Goal: Entertainment & Leisure: Consume media (video, audio)

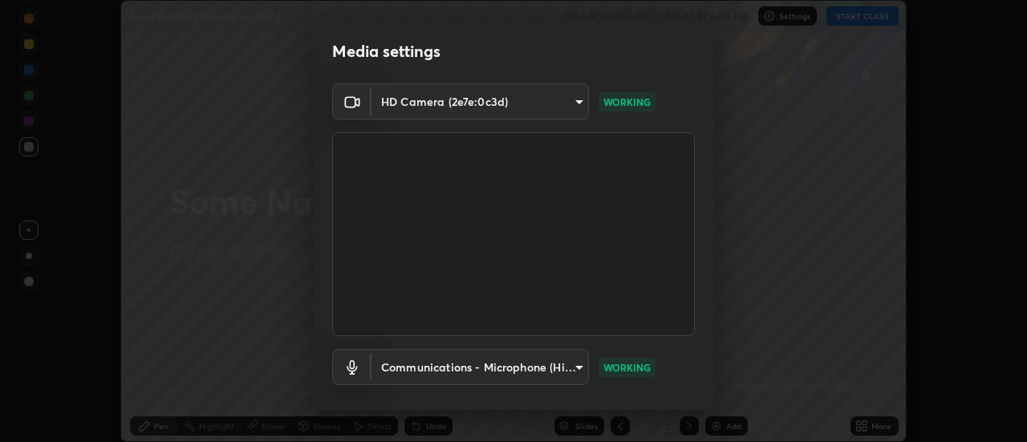
scroll to position [84, 0]
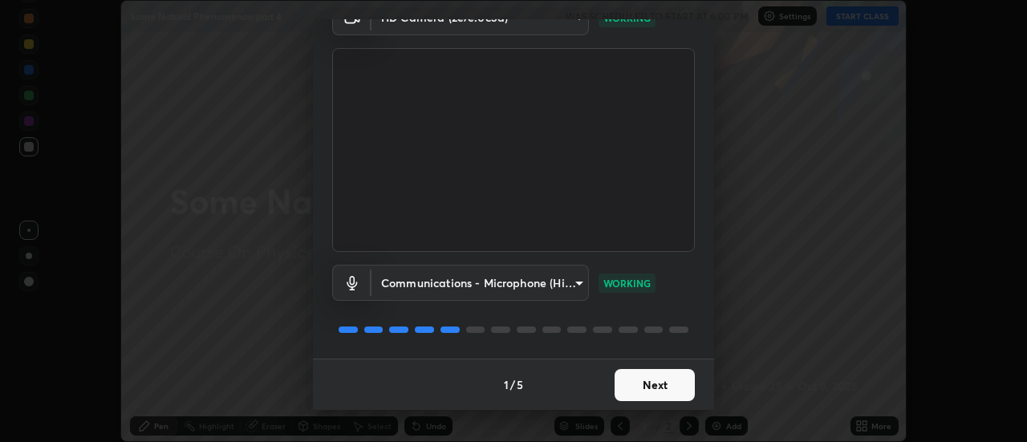
click at [651, 389] on button "Next" at bounding box center [655, 385] width 80 height 32
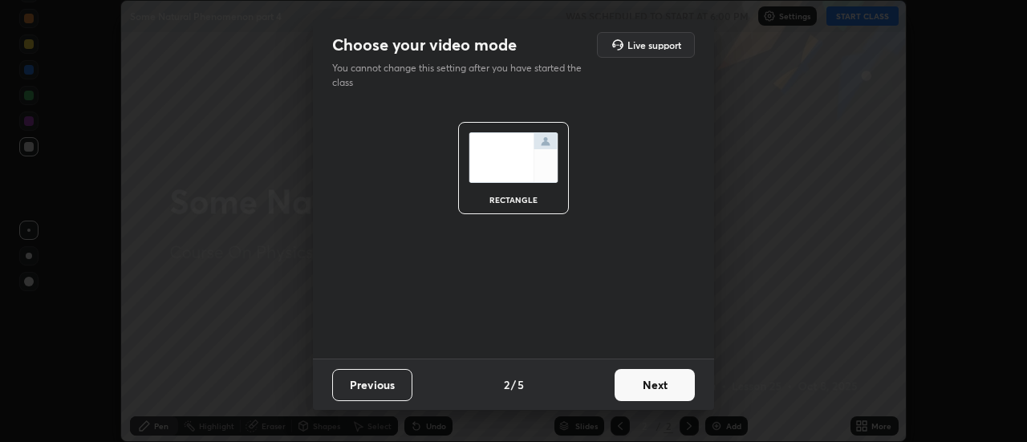
scroll to position [0, 0]
click at [651, 389] on button "Next" at bounding box center [655, 385] width 80 height 32
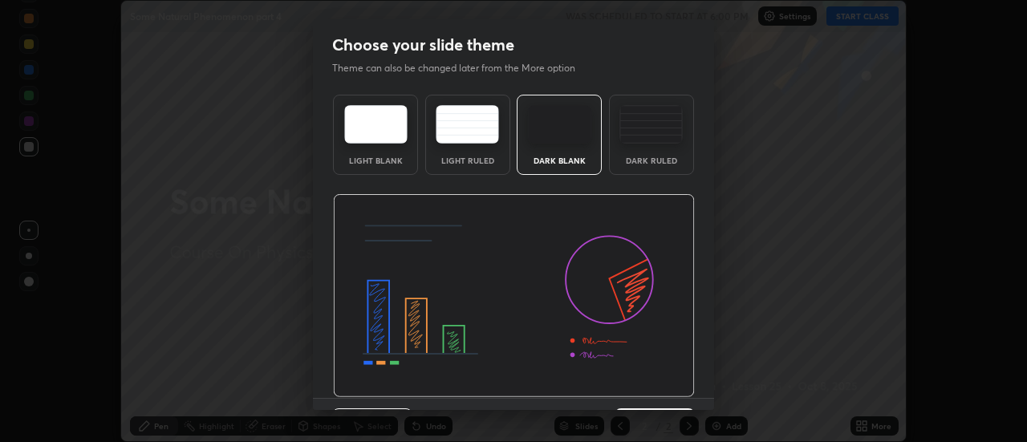
scroll to position [39, 0]
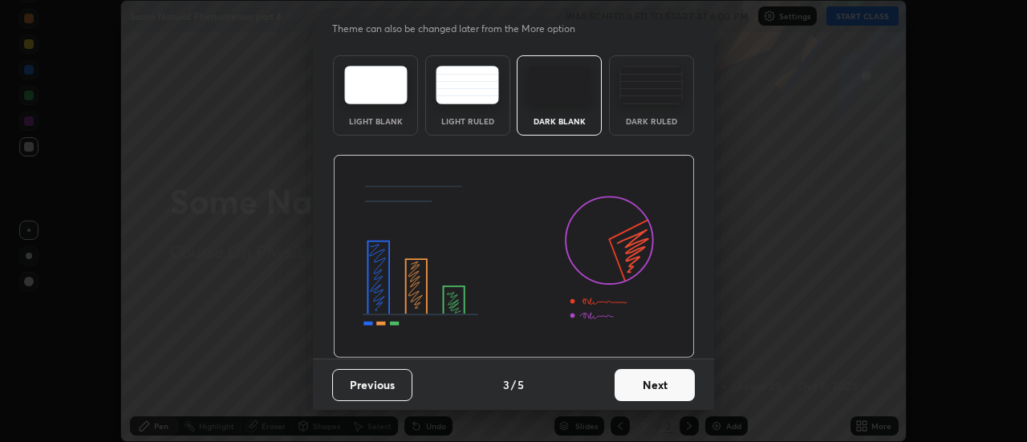
click at [656, 384] on button "Next" at bounding box center [655, 385] width 80 height 32
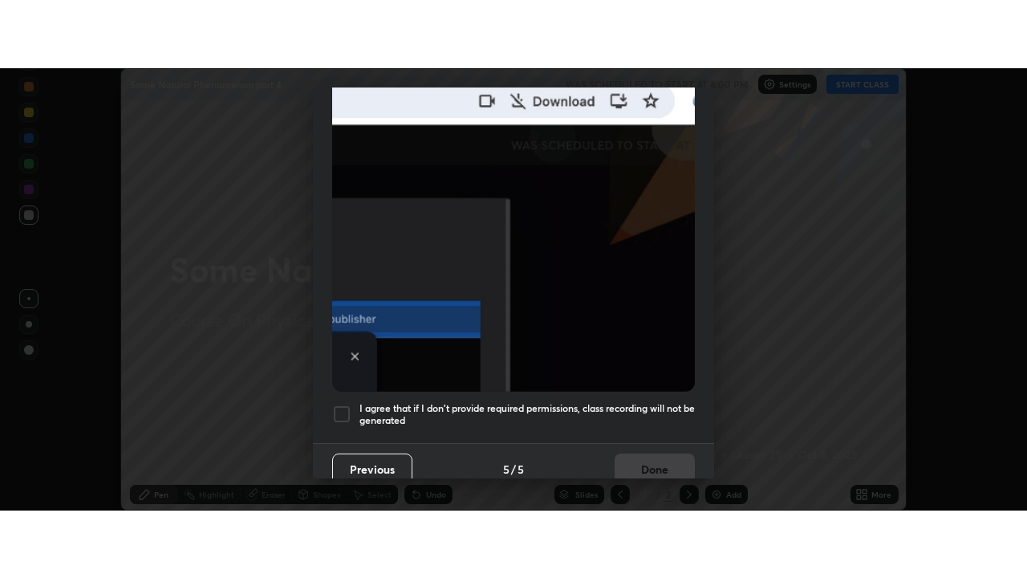
scroll to position [412, 0]
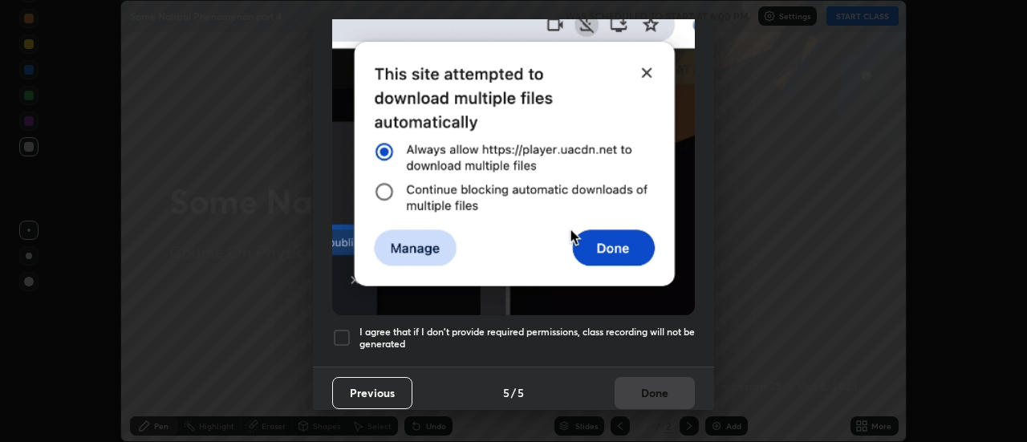
click at [634, 327] on h5 "I agree that if I don't provide required permissions, class recording will not …" at bounding box center [526, 338] width 335 height 25
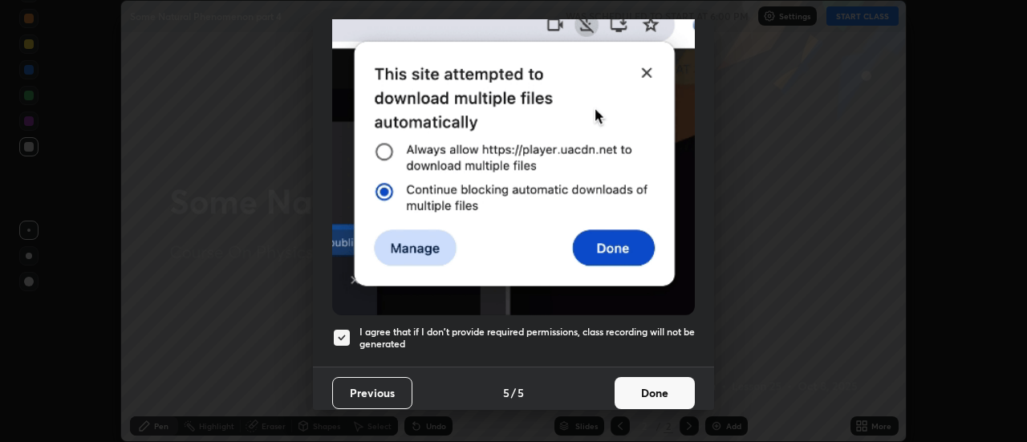
click at [654, 386] on button "Done" at bounding box center [655, 393] width 80 height 32
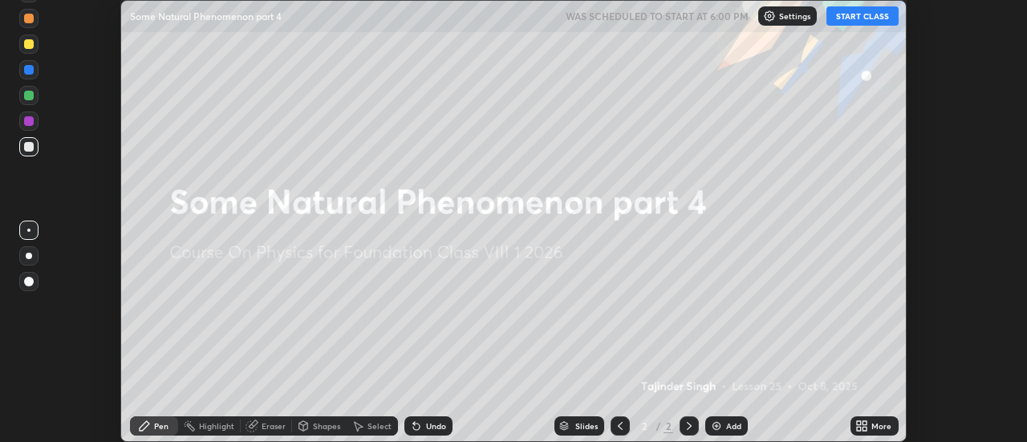
click at [850, 19] on button "START CLASS" at bounding box center [862, 15] width 72 height 19
click at [865, 423] on icon at bounding box center [865, 423] width 4 height 4
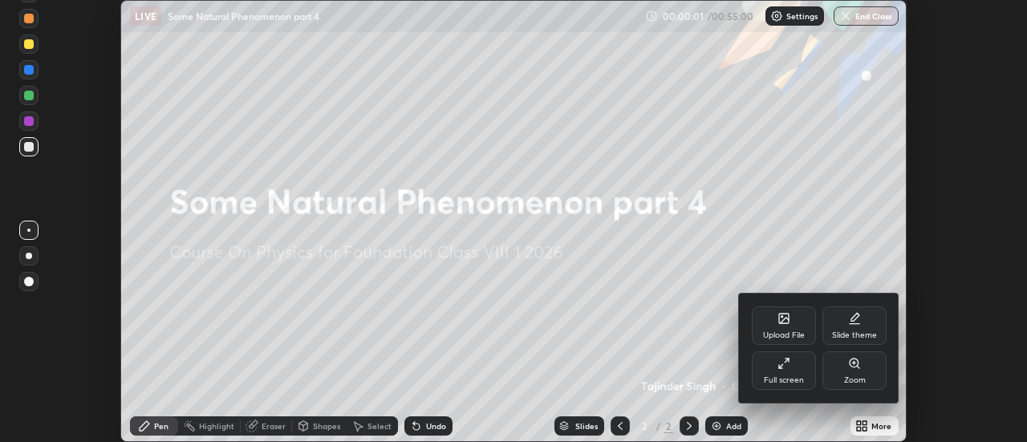
click at [794, 360] on div "Full screen" at bounding box center [784, 370] width 64 height 39
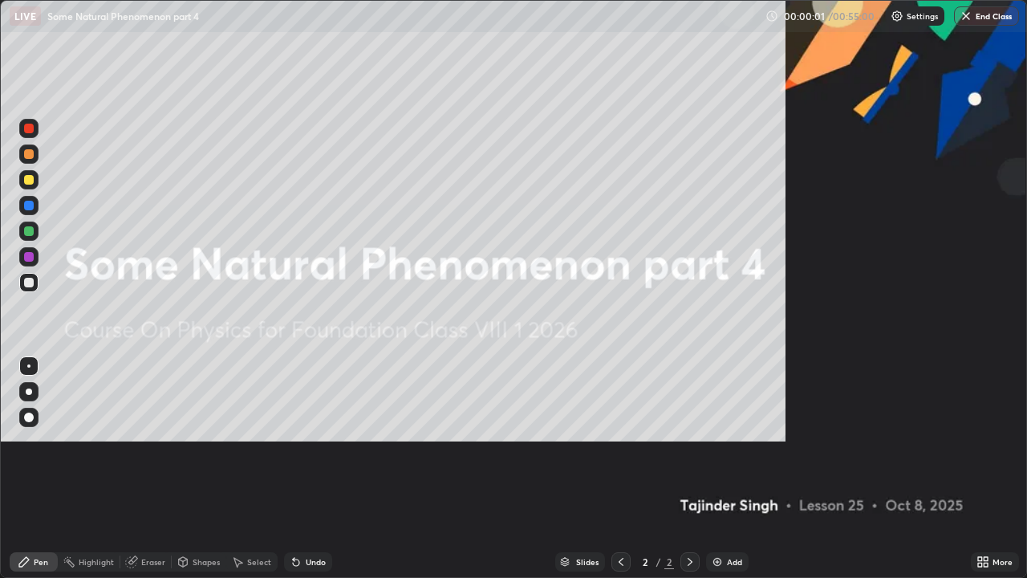
scroll to position [578, 1027]
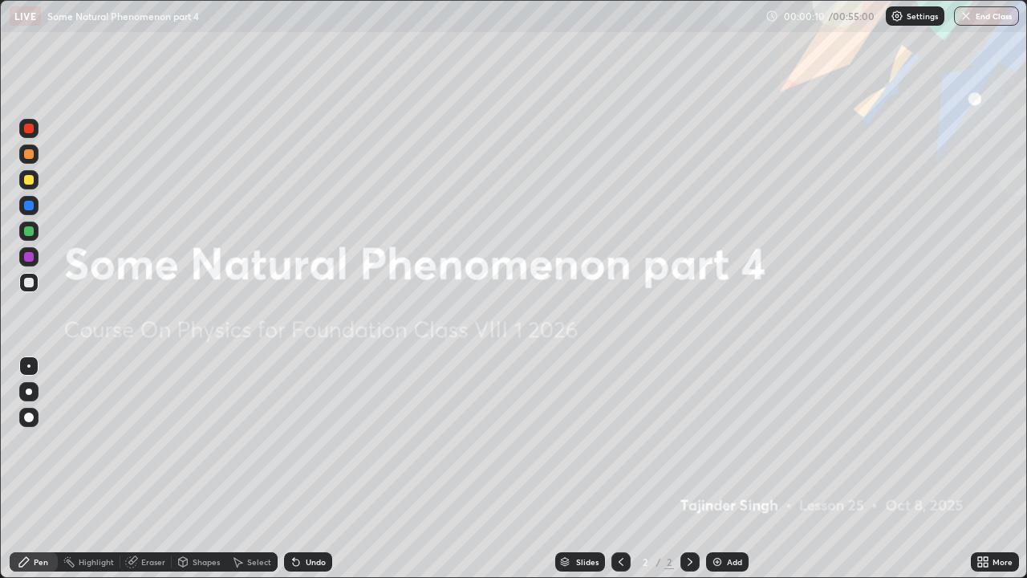
click at [730, 441] on div "Add" at bounding box center [734, 562] width 15 height 8
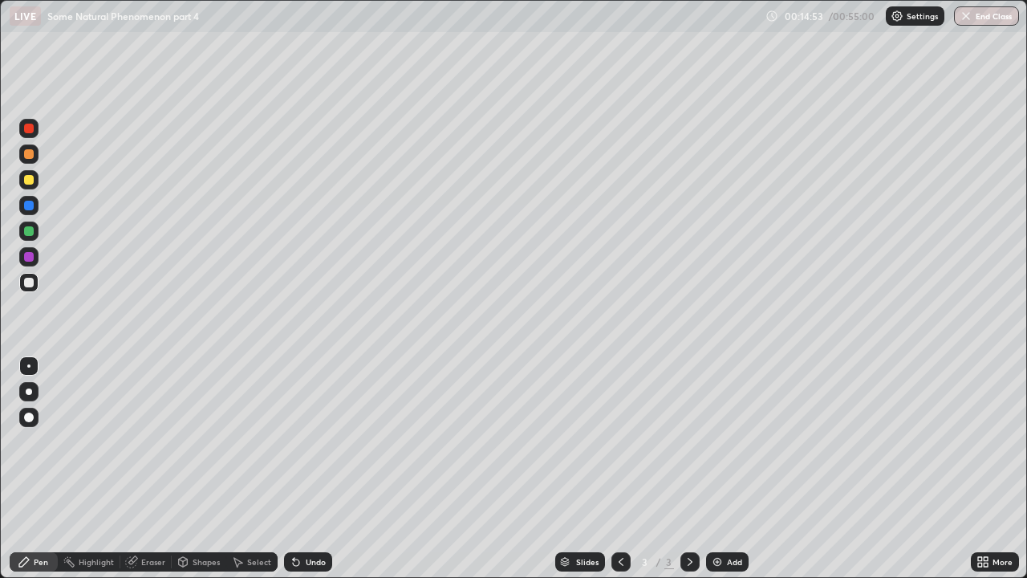
click at [33, 177] on div at bounding box center [29, 180] width 10 height 10
click at [301, 441] on div "Undo" at bounding box center [308, 561] width 48 height 19
click at [310, 441] on div "Undo" at bounding box center [316, 562] width 20 height 8
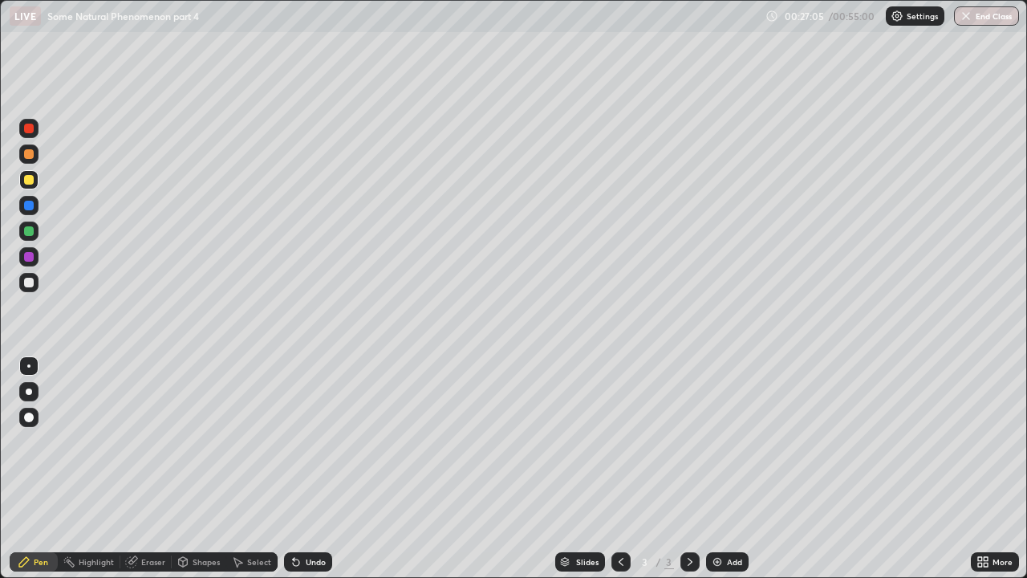
click at [305, 441] on div "Undo" at bounding box center [308, 561] width 48 height 19
click at [30, 260] on div at bounding box center [29, 257] width 10 height 10
click at [316, 441] on div "Undo" at bounding box center [316, 562] width 20 height 8
click at [313, 441] on div "Undo" at bounding box center [316, 562] width 20 height 8
click at [29, 206] on div at bounding box center [29, 206] width 10 height 10
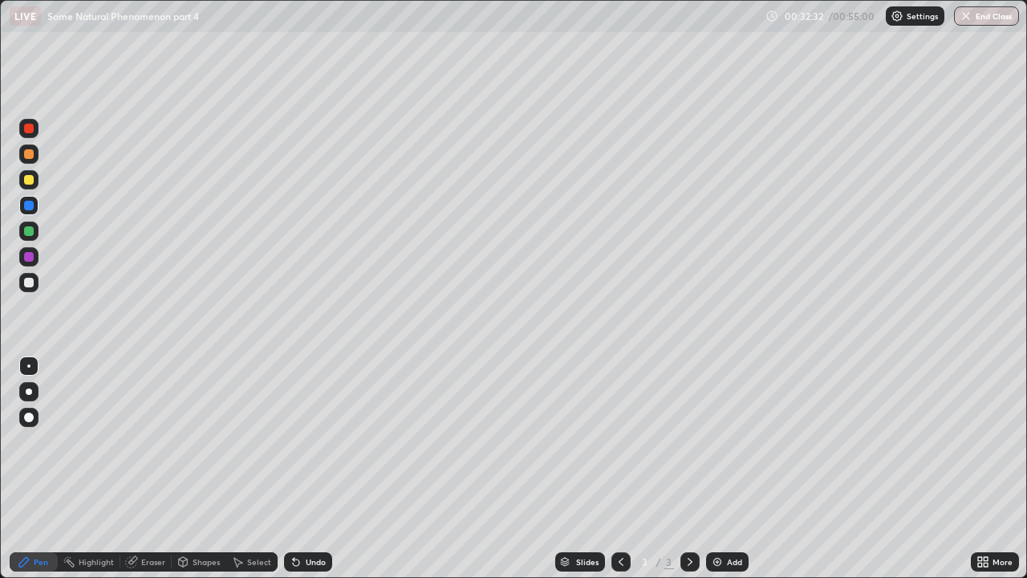
click at [30, 154] on div at bounding box center [29, 154] width 10 height 10
click at [981, 14] on button "End Class" at bounding box center [987, 15] width 63 height 19
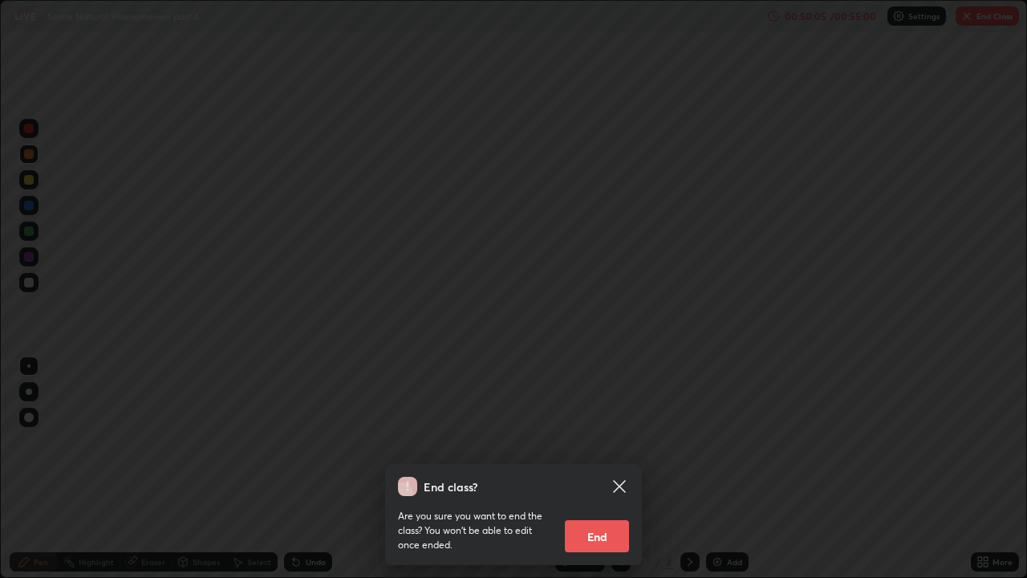
click at [594, 441] on button "End" at bounding box center [597, 536] width 64 height 32
